Goal: Task Accomplishment & Management: Use online tool/utility

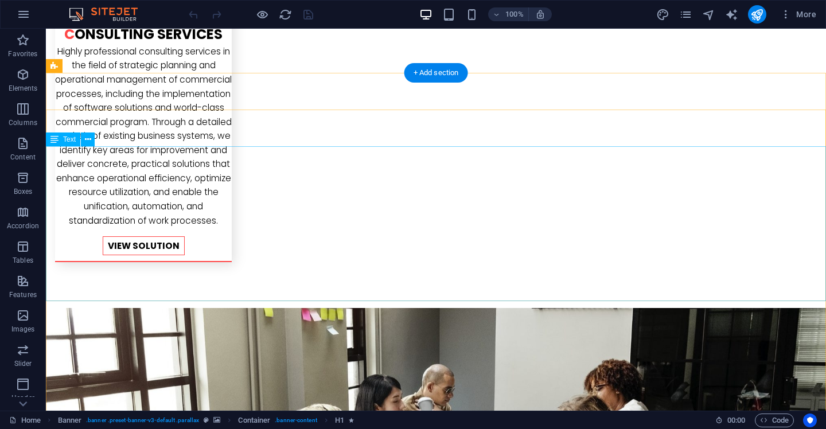
scroll to position [2314, 0]
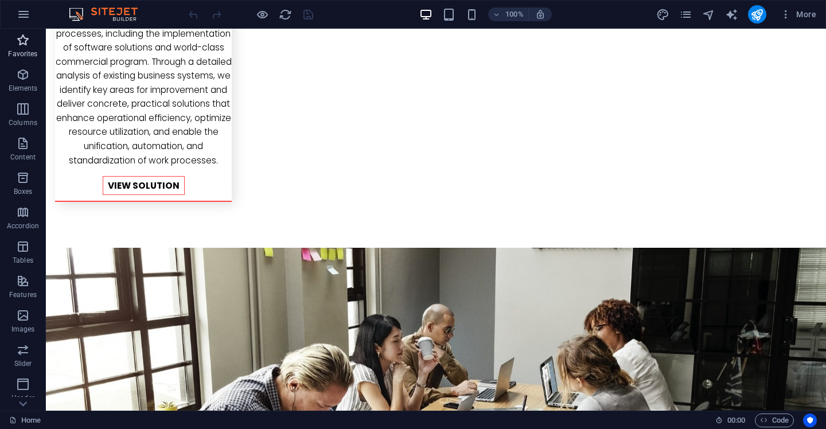
click at [21, 41] on icon "button" at bounding box center [23, 40] width 14 height 14
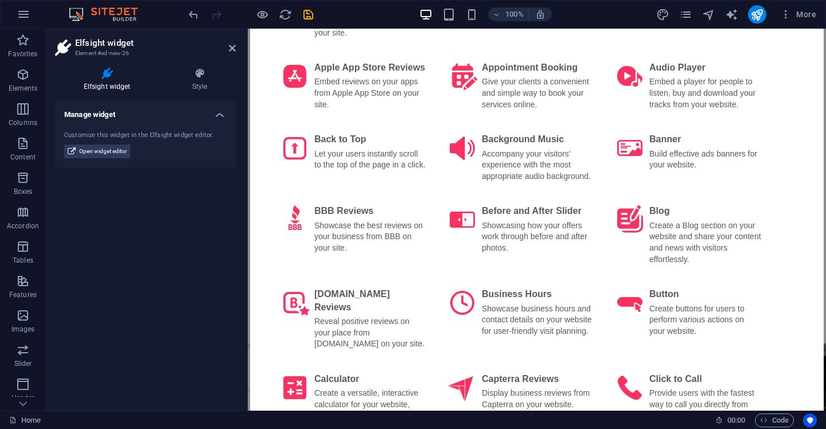
scroll to position [0, 0]
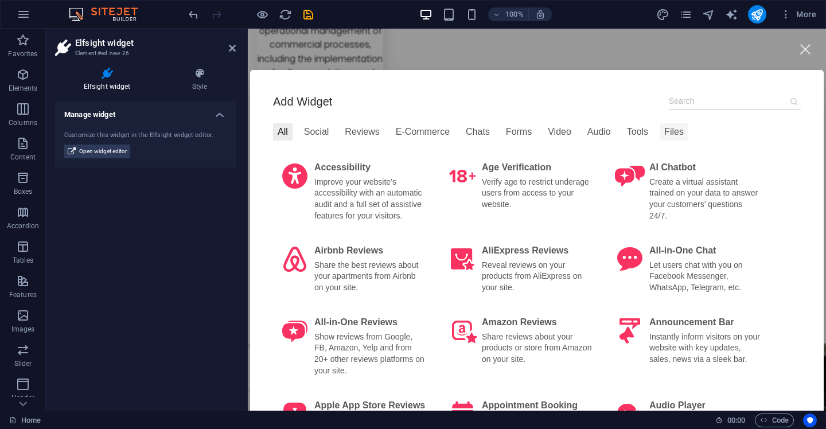
click at [673, 130] on div "Files" at bounding box center [674, 131] width 29 height 17
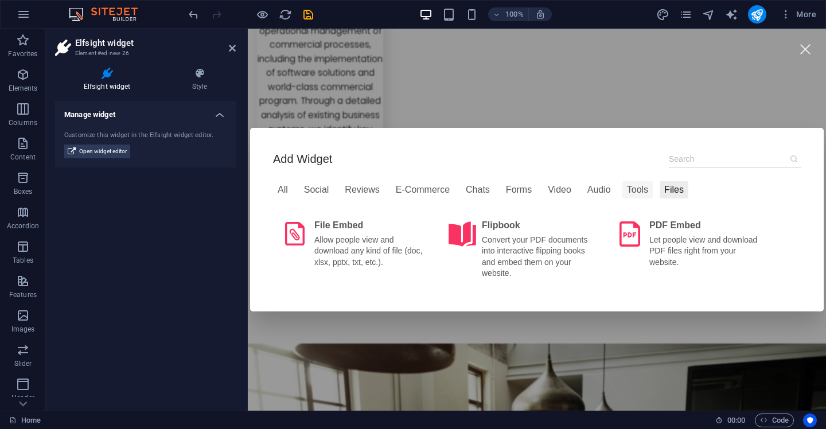
click at [636, 191] on div "Tools" at bounding box center [637, 189] width 30 height 17
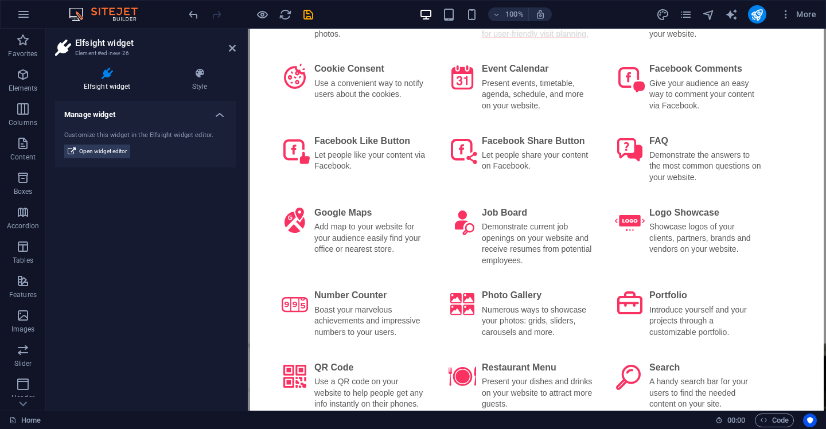
scroll to position [271, 0]
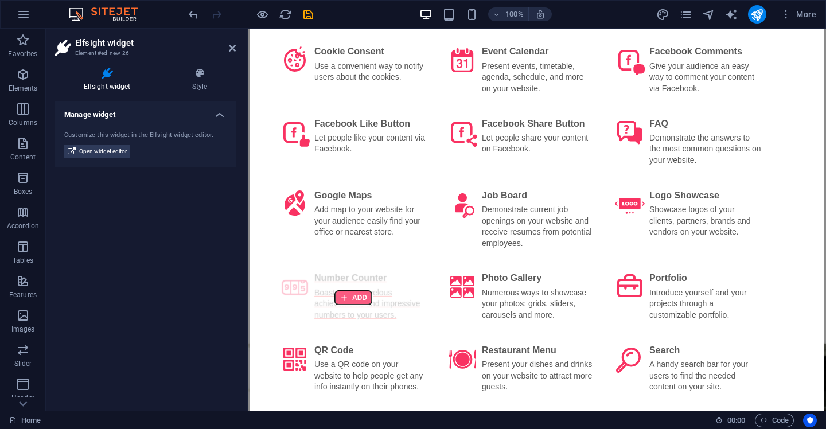
click at [353, 305] on div at bounding box center [353, 298] width 37 height 14
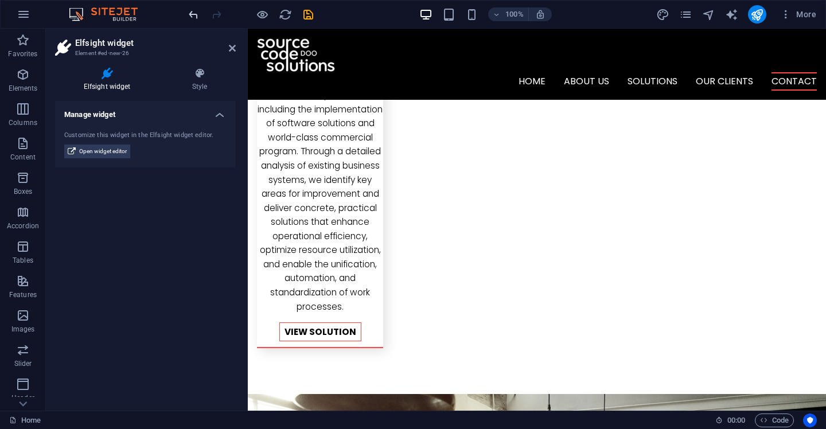
click at [192, 14] on icon "undo" at bounding box center [193, 14] width 13 height 13
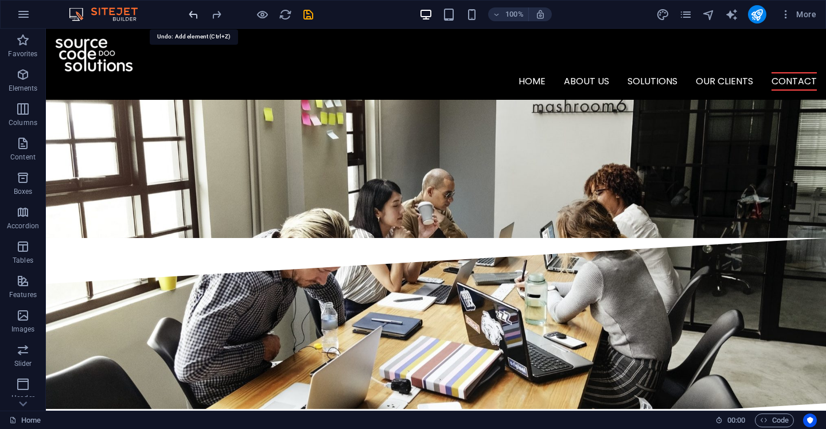
scroll to position [2242, 0]
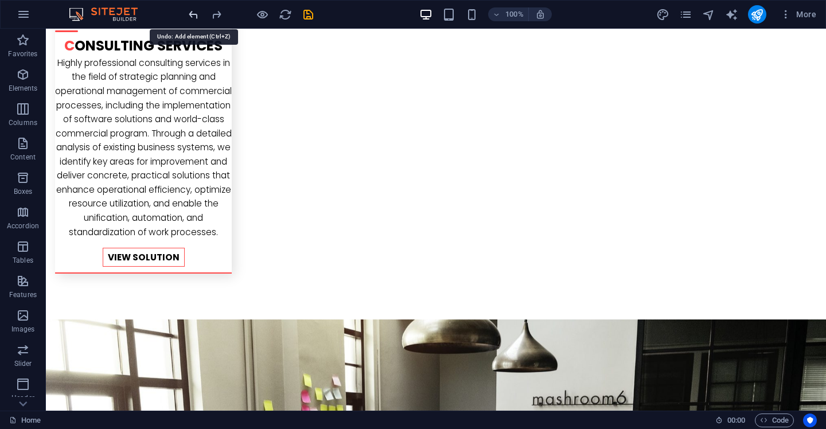
click at [194, 15] on icon "undo" at bounding box center [193, 14] width 13 height 13
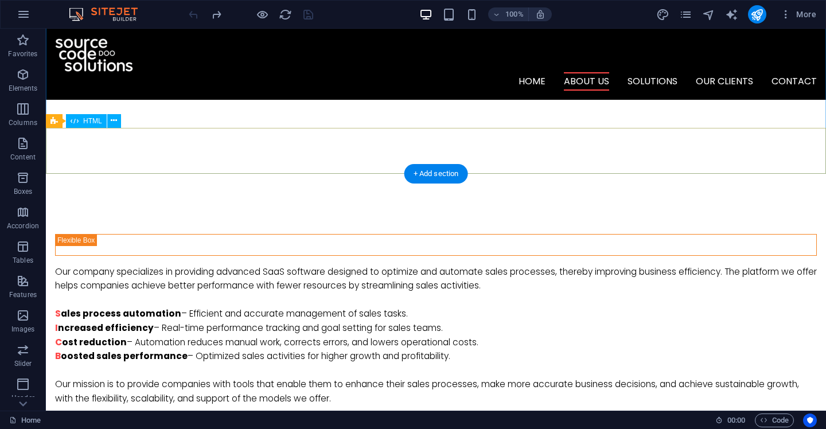
scroll to position [424, 0]
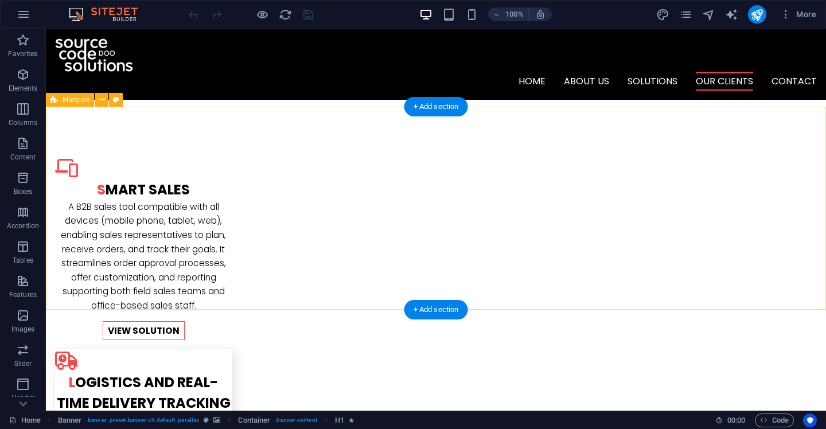
scroll to position [1368, 0]
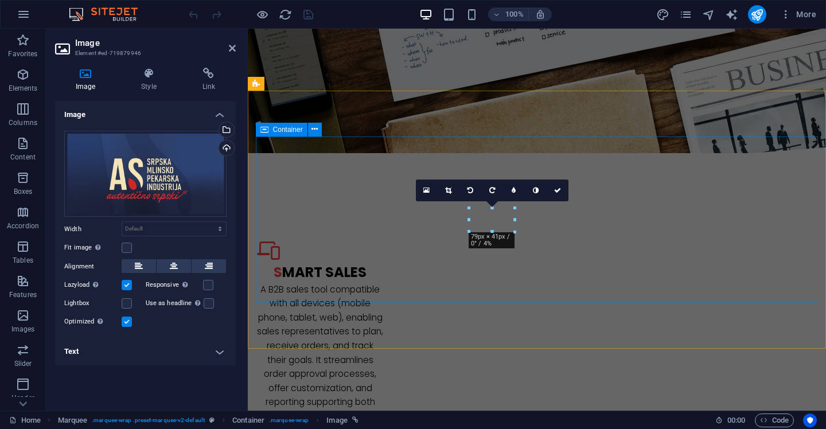
scroll to position [1612, 0]
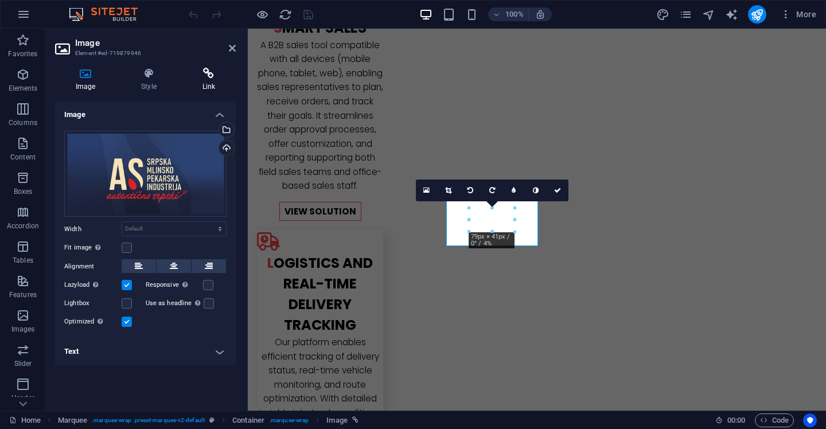
click at [210, 74] on icon at bounding box center [209, 73] width 54 height 11
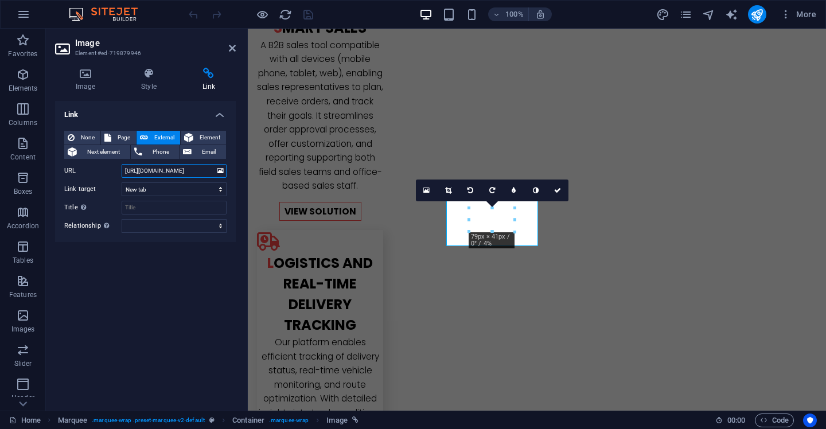
drag, startPoint x: 200, startPoint y: 172, endPoint x: 105, endPoint y: 172, distance: 95.2
click at [105, 172] on div "URL https://www.asgroup.rs/" at bounding box center [145, 171] width 162 height 14
click at [80, 135] on span "None" at bounding box center [87, 138] width 19 height 14
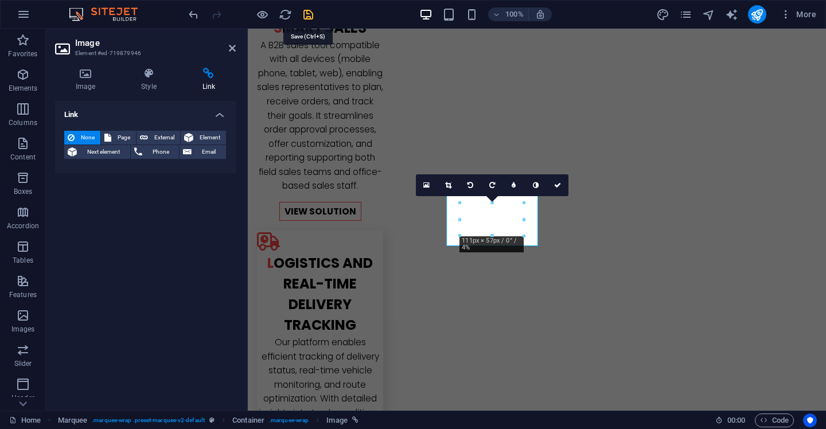
click at [309, 14] on icon "save" at bounding box center [308, 14] width 13 height 13
checkbox input "false"
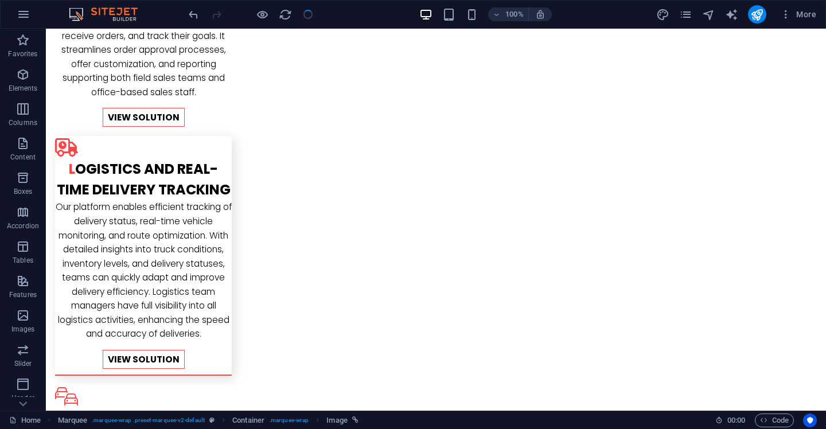
scroll to position [1329, 0]
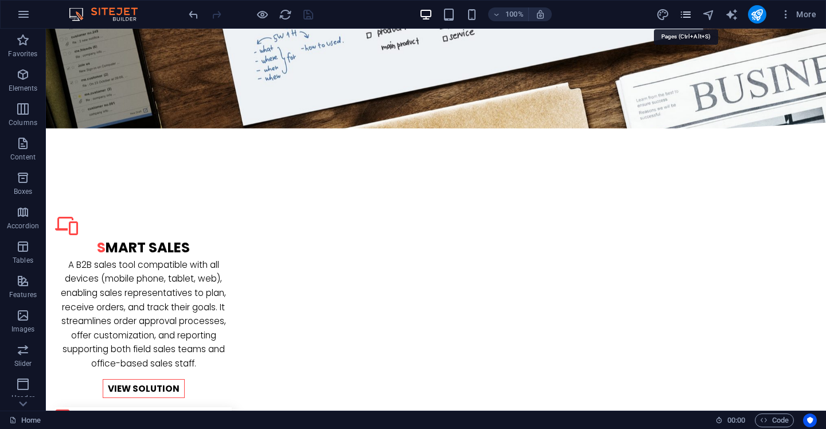
click at [687, 17] on icon "pages" at bounding box center [685, 14] width 13 height 13
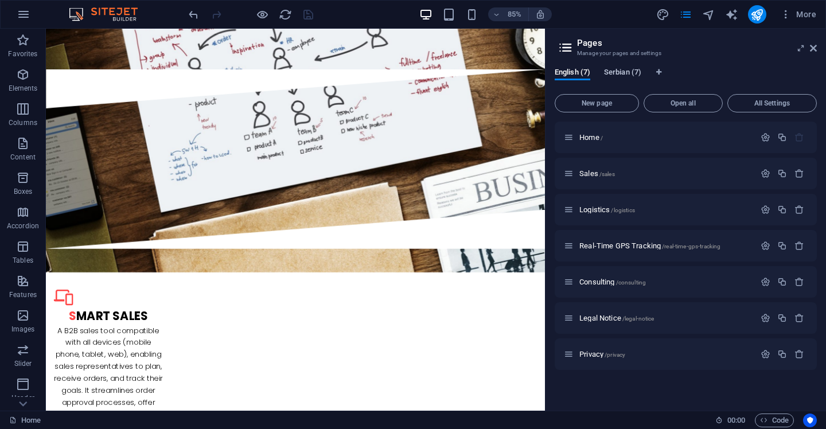
click at [633, 74] on span "Serbian (7)" at bounding box center [622, 73] width 37 height 16
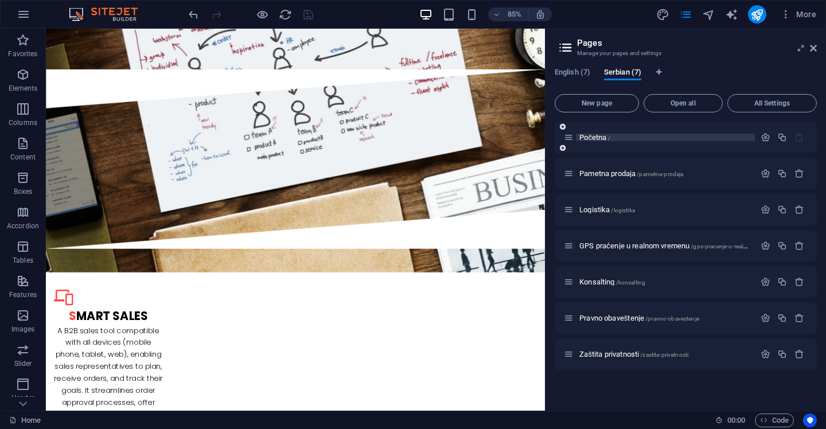
click at [603, 141] on span "Početna /" at bounding box center [594, 137] width 31 height 9
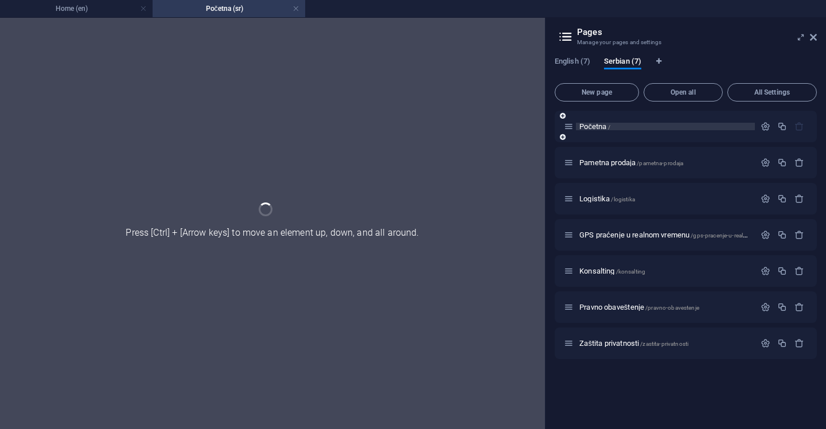
click at [603, 141] on div "Početna /" at bounding box center [686, 127] width 262 height 32
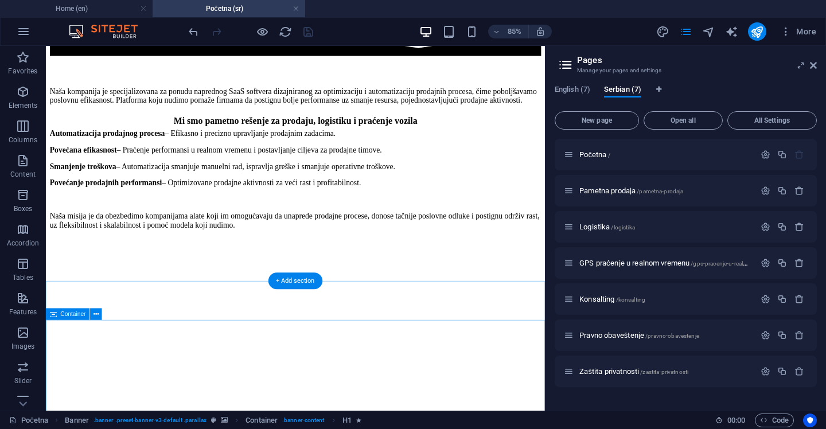
scroll to position [1647, 0]
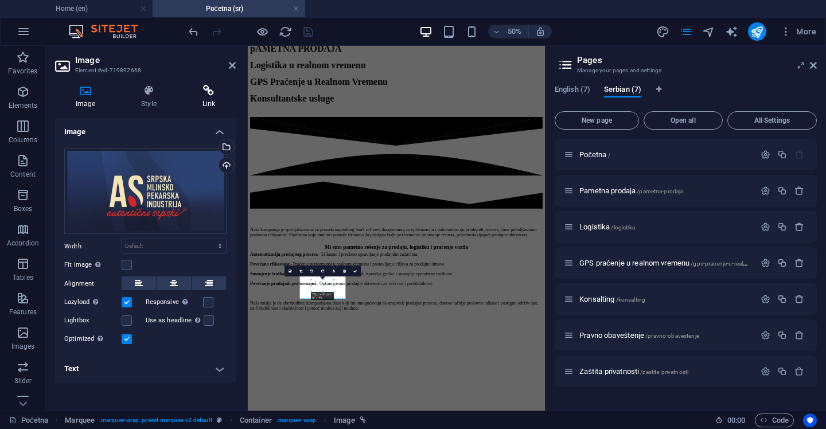
click at [212, 99] on h4 "Link" at bounding box center [209, 97] width 54 height 24
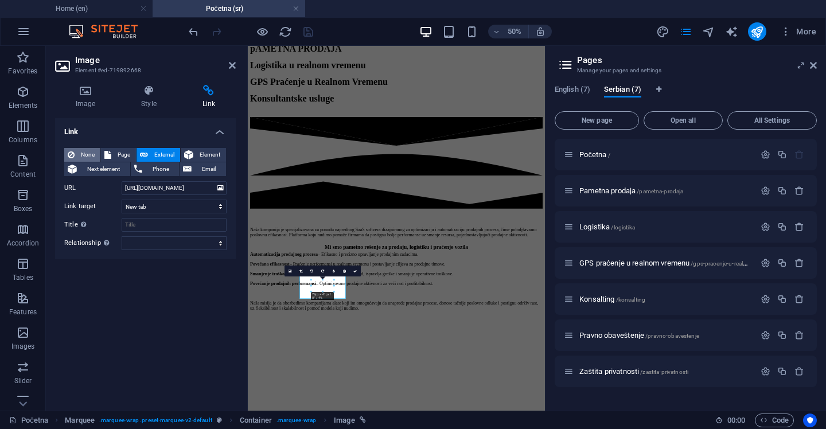
click at [84, 154] on span "None" at bounding box center [87, 155] width 19 height 14
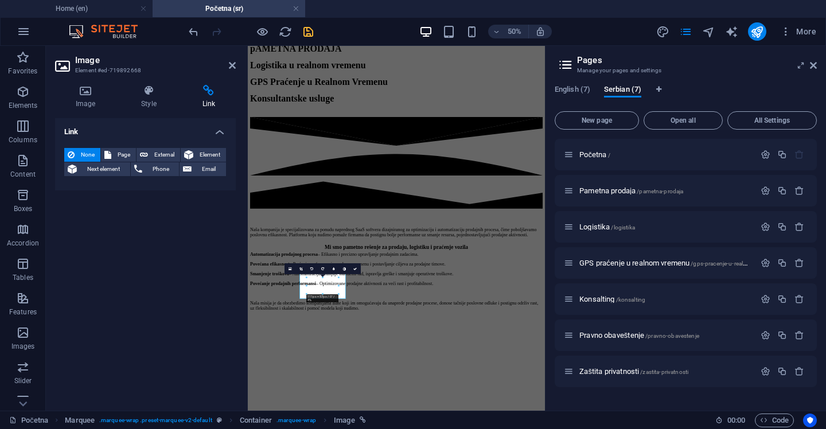
click at [310, 34] on icon "save" at bounding box center [308, 31] width 13 height 13
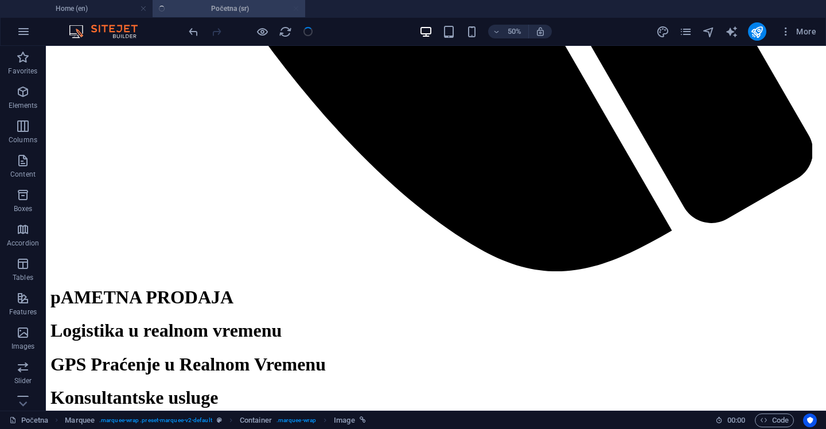
checkbox input "false"
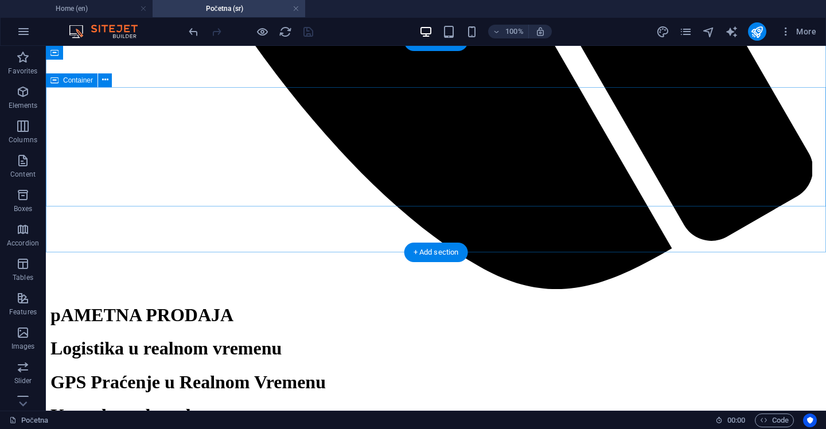
scroll to position [1264, 0]
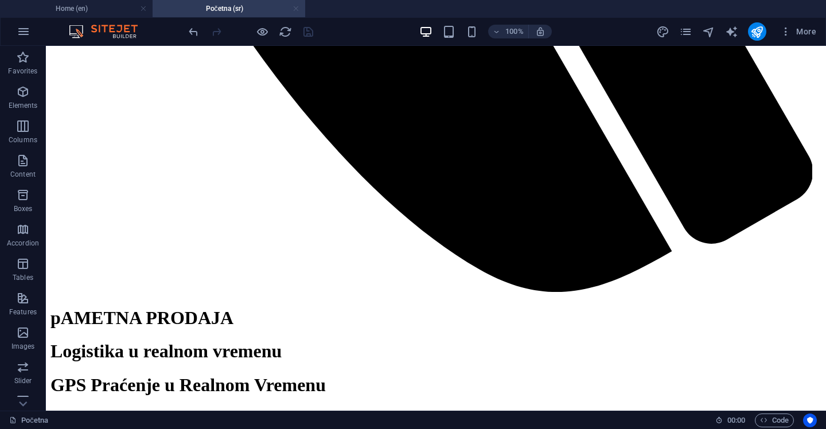
click at [296, 10] on link at bounding box center [295, 8] width 7 height 11
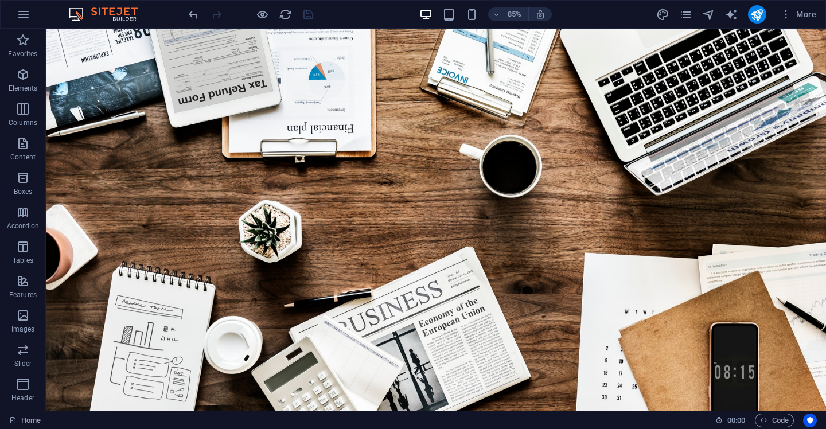
scroll to position [1363, 0]
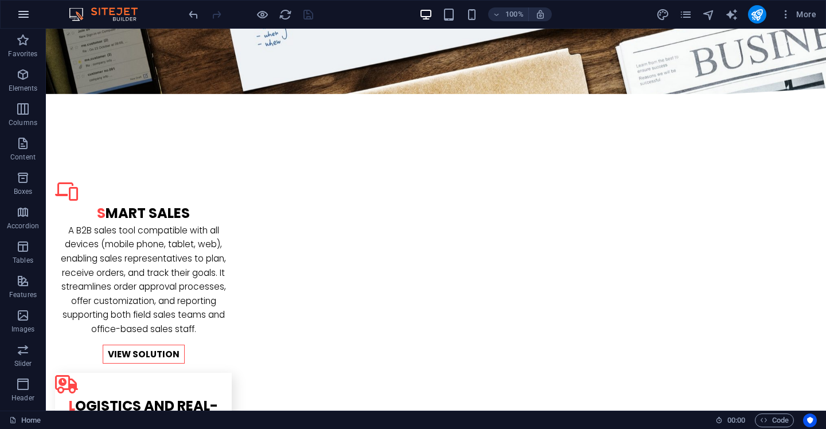
click at [21, 24] on button "button" at bounding box center [24, 15] width 28 height 28
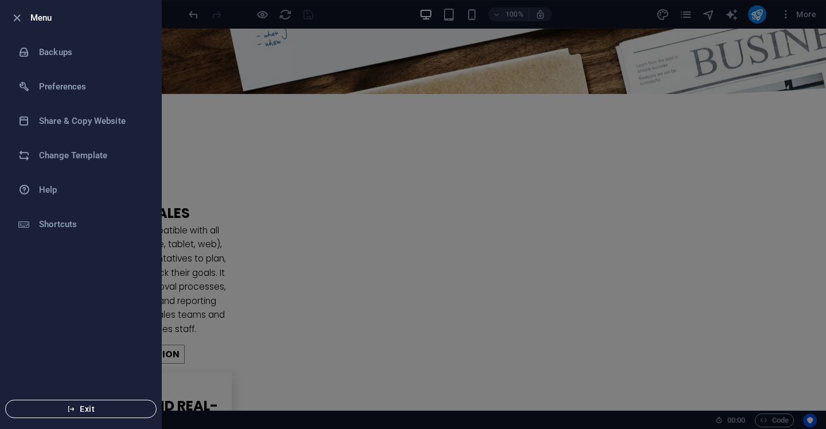
click at [115, 411] on span "Exit" at bounding box center [81, 408] width 132 height 9
